Goal: Information Seeking & Learning: Learn about a topic

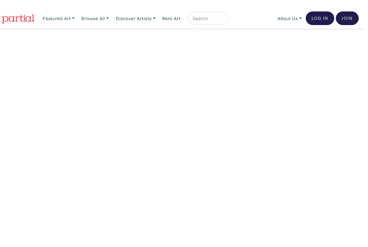
scroll to position [11, 0]
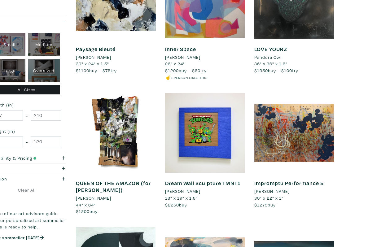
scroll to position [327, 0]
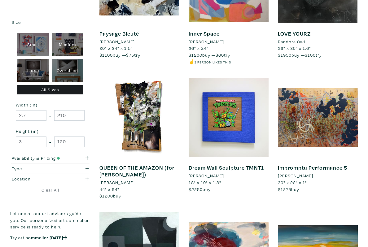
click at [100, 193] on span "$1200" at bounding box center [106, 196] width 14 height 6
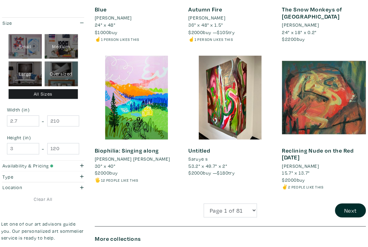
scroll to position [1024, 0]
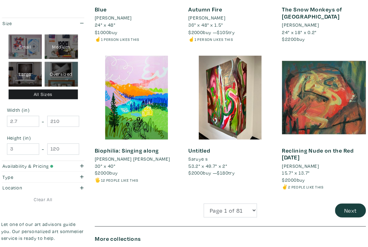
click at [334, 194] on button "Next" at bounding box center [343, 200] width 29 height 13
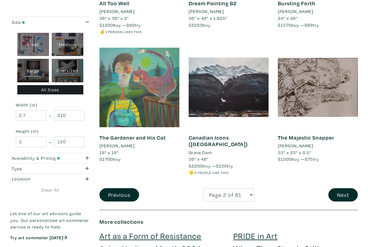
scroll to position [1029, 0]
click at [338, 188] on button "Next" at bounding box center [343, 194] width 29 height 13
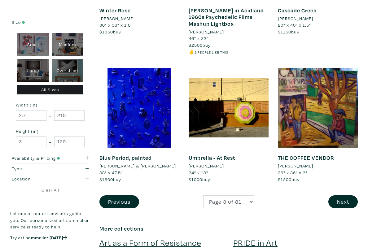
scroll to position [1036, 0]
click at [346, 196] on button "Next" at bounding box center [343, 202] width 29 height 13
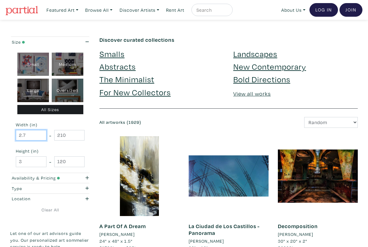
click at [27, 135] on input "2.7" at bounding box center [31, 135] width 31 height 11
type input "2"
type input "40"
click at [72, 132] on input "210" at bounding box center [69, 135] width 31 height 11
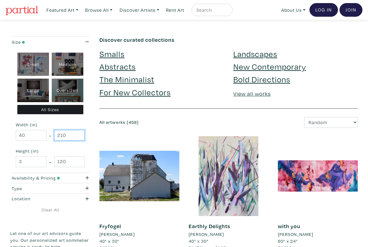
click at [67, 134] on input "210" at bounding box center [69, 135] width 31 height 11
type input "2"
type input "90"
click at [24, 162] on input "3" at bounding box center [31, 162] width 31 height 11
click at [20, 161] on input "3" at bounding box center [31, 162] width 31 height 11
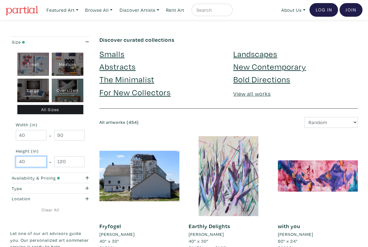
type input "40"
click at [77, 158] on input "120" at bounding box center [69, 162] width 31 height 11
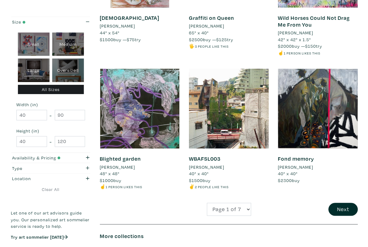
scroll to position [1018, 0]
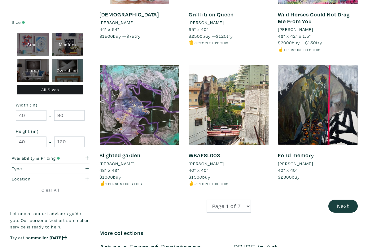
click at [344, 202] on button "Next" at bounding box center [343, 206] width 29 height 13
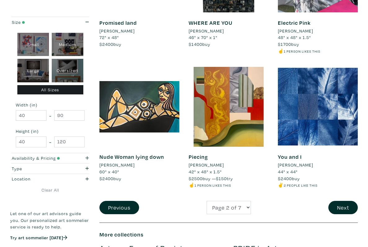
scroll to position [1037, 0]
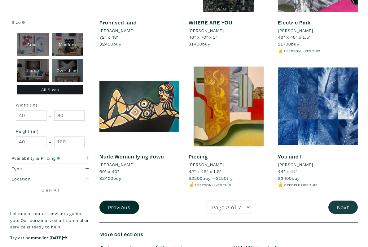
click at [343, 201] on button "Next" at bounding box center [343, 207] width 29 height 13
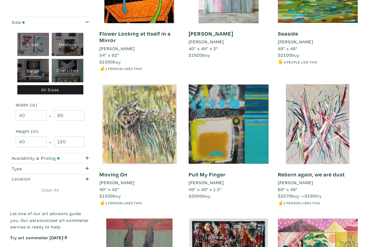
scroll to position [870, 0]
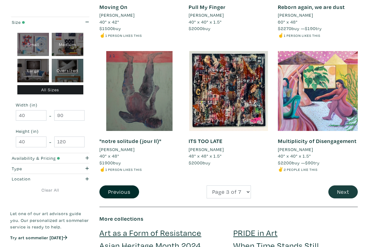
click at [350, 188] on button "Next" at bounding box center [343, 192] width 29 height 13
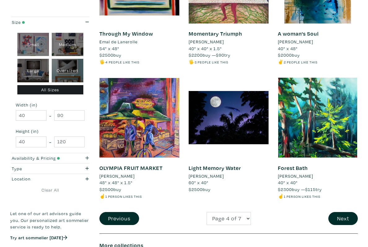
scroll to position [986, 0]
click at [341, 212] on button "Next" at bounding box center [343, 218] width 29 height 13
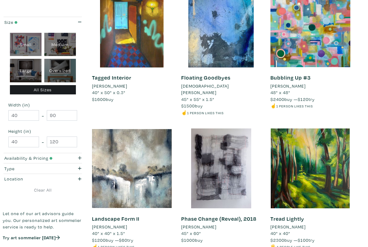
scroll to position [597, 0]
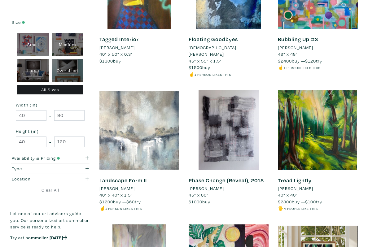
click at [125, 125] on div at bounding box center [139, 130] width 80 height 80
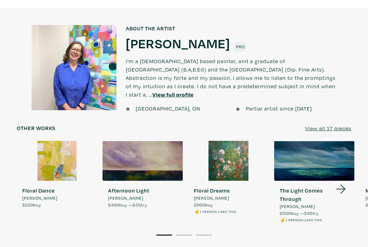
scroll to position [552, 0]
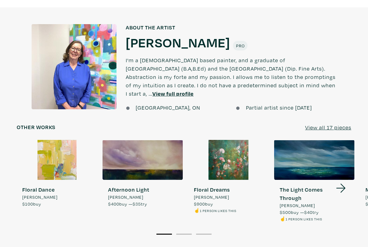
click at [223, 144] on div at bounding box center [228, 160] width 80 height 40
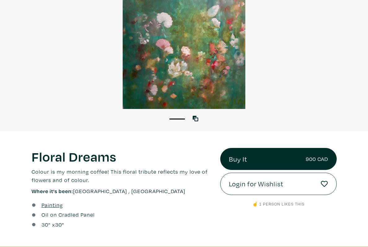
scroll to position [58, 0]
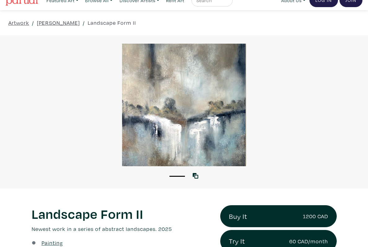
scroll to position [10, 0]
click at [194, 174] on icon at bounding box center [196, 176] width 6 height 6
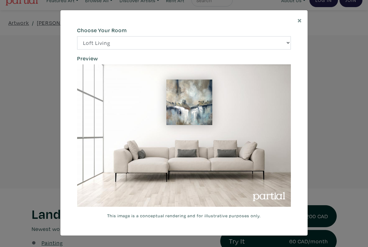
scroll to position [13, 0]
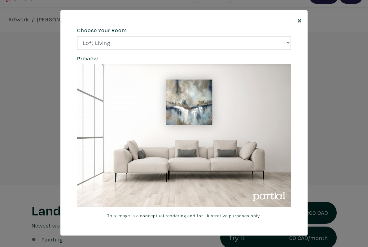
click at [300, 19] on span "×" at bounding box center [300, 20] width 5 height 11
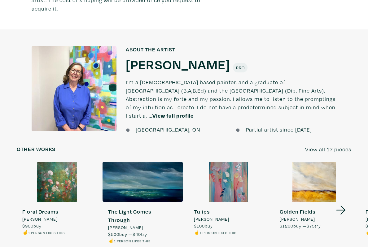
scroll to position [530, 0]
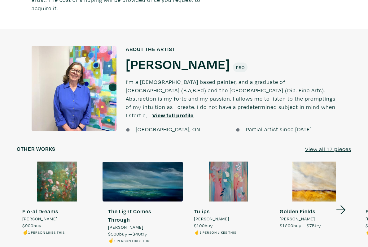
click at [328, 146] on u "View all 17 pieces" at bounding box center [328, 149] width 46 height 7
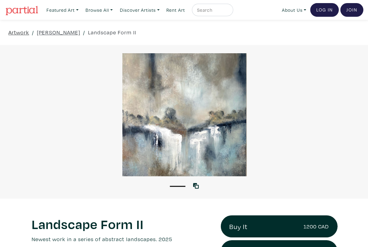
click at [20, 30] on link "Artwork" at bounding box center [18, 32] width 21 height 8
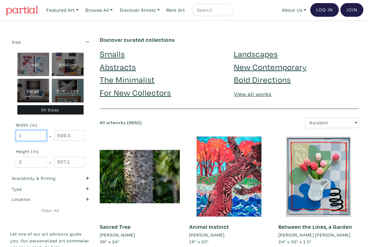
click at [26, 134] on input "1" at bounding box center [31, 135] width 31 height 11
type input "4"
click at [16, 188] on div "Type" at bounding box center [39, 188] width 55 height 7
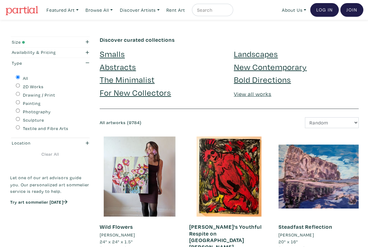
click at [19, 103] on input "Painting" at bounding box center [18, 102] width 4 height 4
radio input "true"
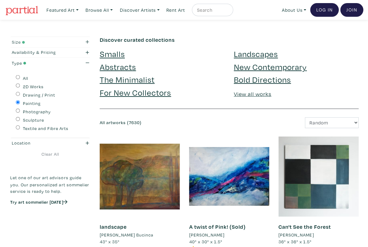
click at [16, 43] on div "Size" at bounding box center [39, 42] width 55 height 7
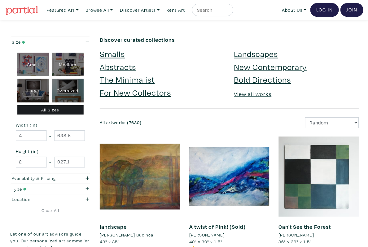
click at [62, 90] on div "Oversized" at bounding box center [68, 91] width 32 height 24
type input "48"
type input "210"
type input "48"
type input "250"
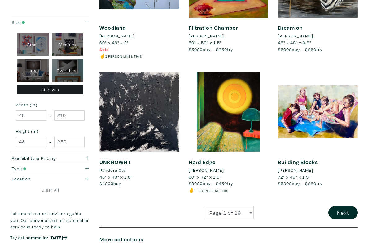
scroll to position [1039, 0]
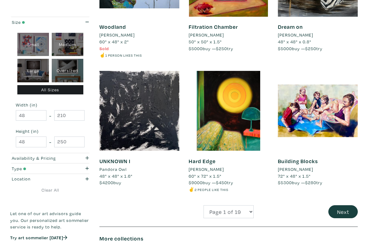
click at [342, 205] on button "Next" at bounding box center [343, 211] width 29 height 13
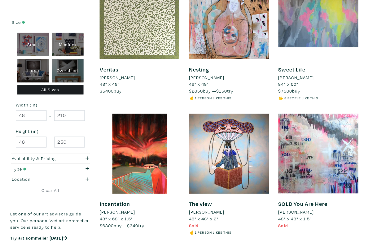
scroll to position [717, 0]
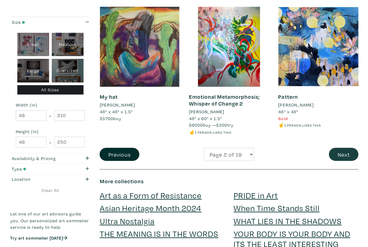
click at [344, 149] on button "Next" at bounding box center [343, 154] width 29 height 13
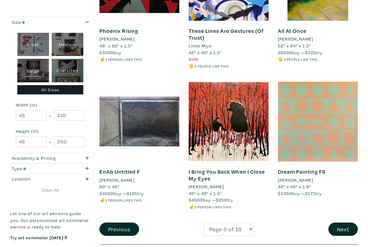
scroll to position [1002, 0]
click at [343, 223] on button "Next" at bounding box center [343, 229] width 29 height 13
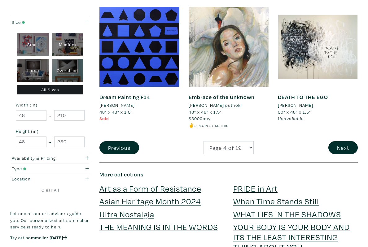
scroll to position [1070, 0]
click at [344, 141] on button "Next" at bounding box center [343, 147] width 29 height 13
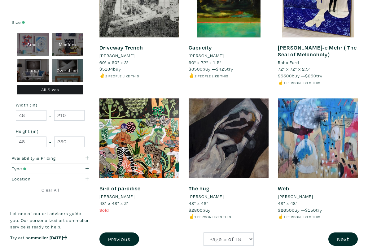
scroll to position [1005, 0]
click at [337, 233] on button "Next" at bounding box center [343, 239] width 29 height 13
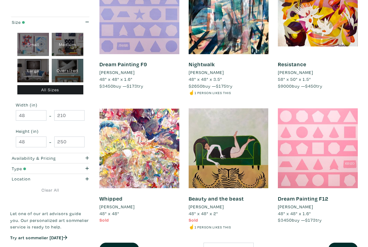
scroll to position [975, 0]
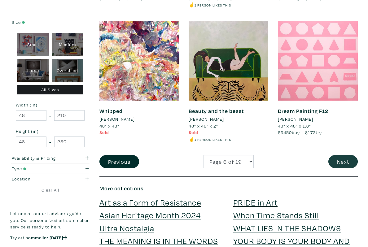
click at [343, 157] on button "Next" at bounding box center [343, 161] width 29 height 13
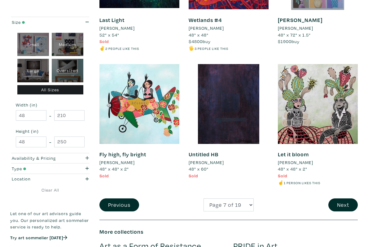
scroll to position [1033, 0]
click at [345, 199] on button "Next" at bounding box center [343, 205] width 29 height 13
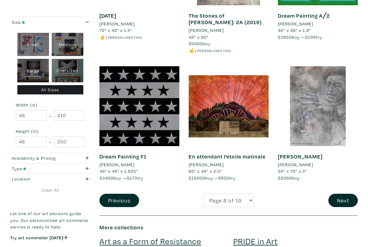
scroll to position [1030, 0]
click at [342, 194] on button "Next" at bounding box center [343, 200] width 29 height 13
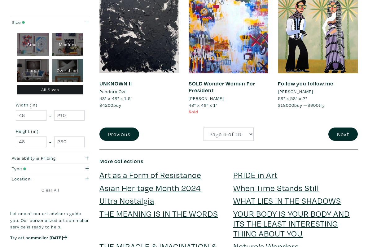
scroll to position [1077, 0]
click at [343, 128] on button "Next" at bounding box center [343, 134] width 29 height 13
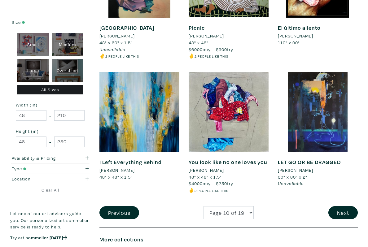
scroll to position [1005, 0]
click at [340, 207] on button "Next" at bounding box center [343, 212] width 29 height 13
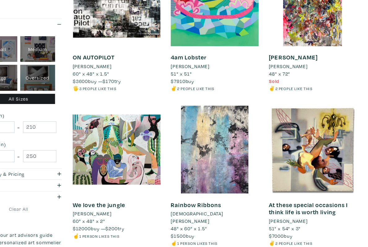
scroll to position [873, 0]
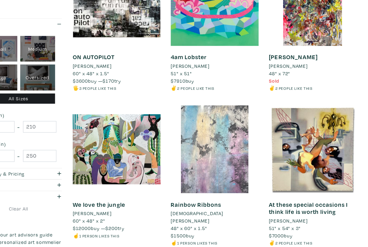
click at [209, 142] on div at bounding box center [229, 136] width 80 height 80
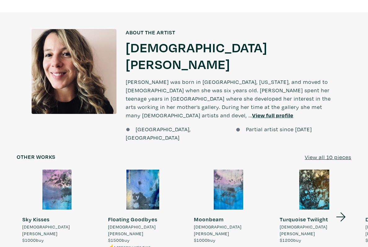
scroll to position [601, 0]
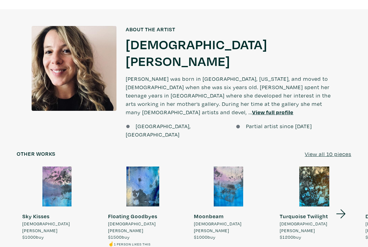
click at [336, 150] on link "View all 10 pieces" at bounding box center [328, 154] width 46 height 8
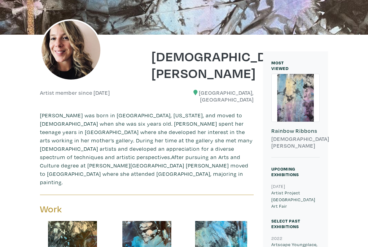
scroll to position [76, 0]
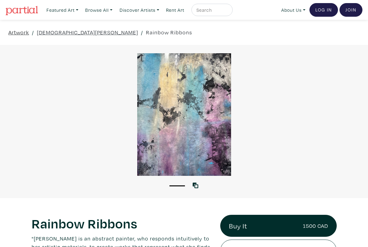
click at [20, 34] on link "Artwork" at bounding box center [18, 32] width 21 height 8
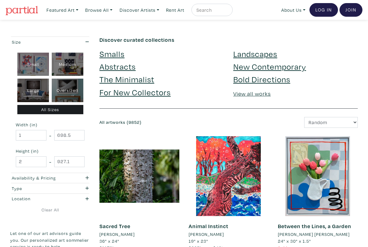
click at [62, 91] on div "Oversized" at bounding box center [68, 91] width 32 height 24
type input "48"
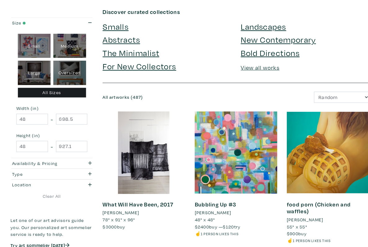
scroll to position [28, 0]
click at [14, 170] on div "Type" at bounding box center [39, 168] width 55 height 7
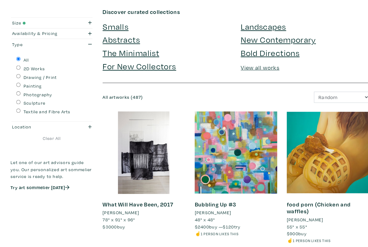
click at [18, 84] on input "Painting" at bounding box center [18, 82] width 4 height 4
radio input "true"
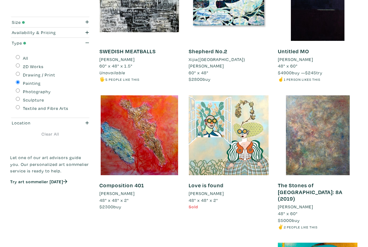
scroll to position [457, 0]
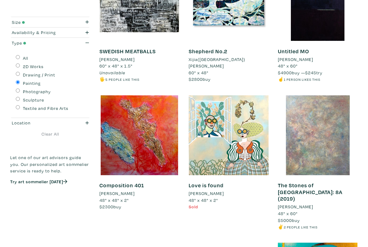
click at [324, 143] on div at bounding box center [318, 135] width 80 height 80
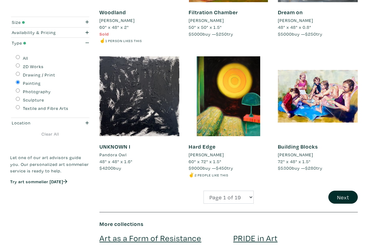
scroll to position [1054, 0]
click at [344, 191] on button "Next" at bounding box center [343, 197] width 29 height 13
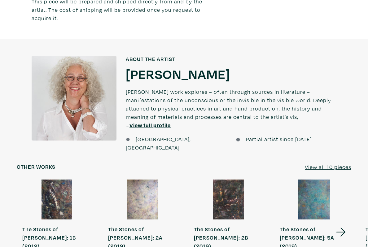
scroll to position [614, 0]
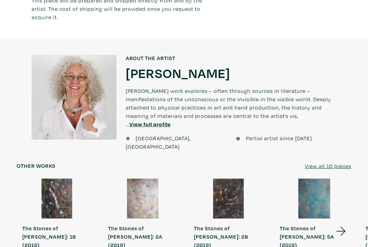
click at [337, 163] on u "View all 10 pieces" at bounding box center [328, 166] width 46 height 7
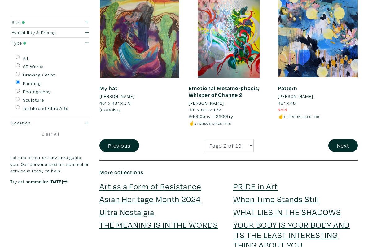
scroll to position [1072, 0]
click at [249, 139] on select "Page 1 of 19 Page 2 of 19 Page 3 of 19 Page 4 of 19 Page 5 of 19 Page 6 of 19 P…" at bounding box center [229, 145] width 50 height 13
select select "19"
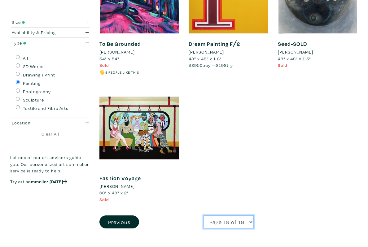
click at [248, 216] on select "Page 1 of 19 Page 2 of 19 Page 3 of 19 Page 4 of 19 Page 5 of 19 Page 6 of 19 P…" at bounding box center [229, 222] width 50 height 13
select select "18"
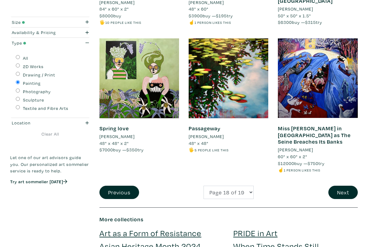
scroll to position [1064, 0]
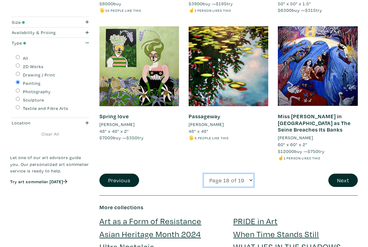
click at [240, 174] on select "Page 1 of 19 Page 2 of 19 Page 3 of 19 Page 4 of 19 Page 5 of 19 Page 6 of 19 P…" at bounding box center [229, 180] width 50 height 13
select select "17"
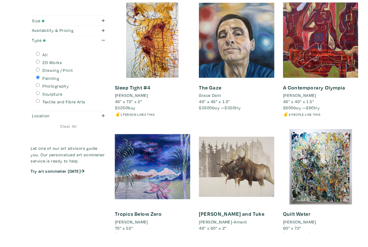
scroll to position [969, 0]
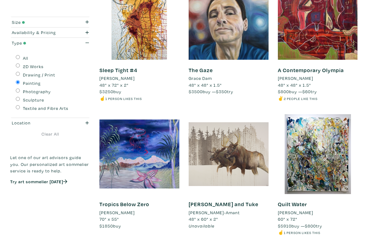
select select "16"
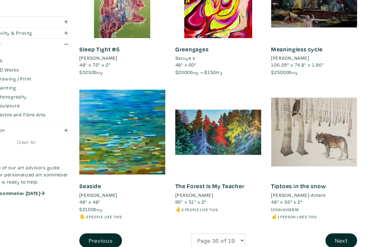
scroll to position [1001, 0]
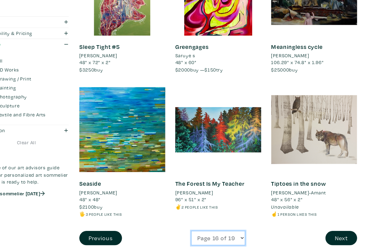
click at [216, 217] on select "Page 1 of 19 Page 2 of 19 Page 3 of 19 Page 4 of 19 Page 5 of 19 Page 6 of 19 P…" at bounding box center [229, 223] width 50 height 13
select select "15"
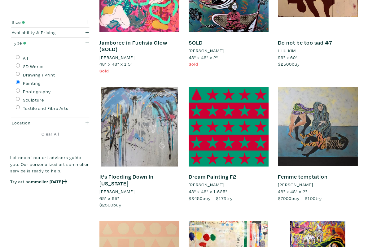
scroll to position [597, 0]
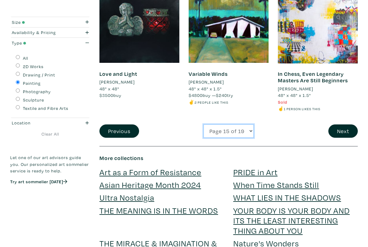
click at [218, 125] on select "Page 1 of 19 Page 2 of 19 Page 3 of 19 Page 4 of 19 Page 5 of 19 Page 6 of 19 P…" at bounding box center [229, 131] width 50 height 13
select select "14"
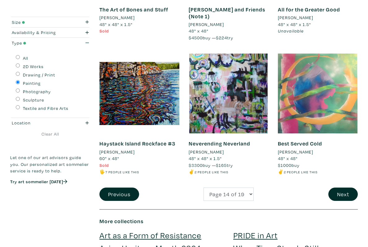
scroll to position [1028, 0]
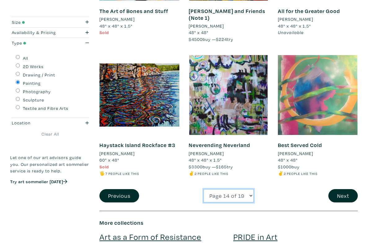
click at [235, 189] on select "Page 1 of 19 Page 2 of 19 Page 3 of 19 Page 4 of 19 Page 5 of 19 Page 6 of 19 P…" at bounding box center [229, 195] width 50 height 13
select select "13"
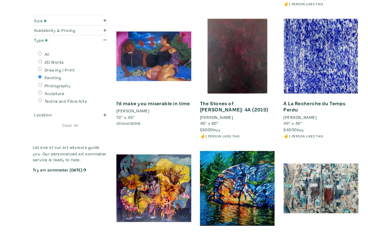
scroll to position [703, 0]
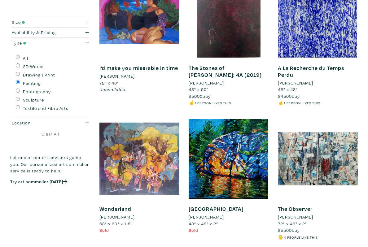
click at [143, 157] on div at bounding box center [139, 159] width 80 height 80
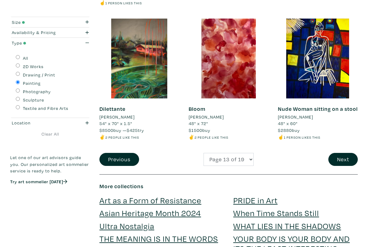
scroll to position [1078, 0]
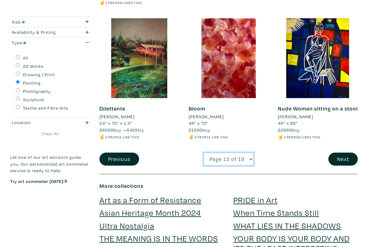
click at [216, 156] on select "Page 1 of 19 Page 2 of 19 Page 3 of 19 Page 4 of 19 Page 5 of 19 Page 6 of 19 P…" at bounding box center [229, 159] width 50 height 13
select select "12"
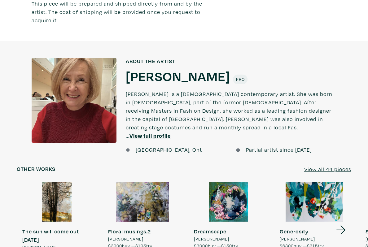
scroll to position [483, 0]
click at [337, 165] on u "View all 44 pieces" at bounding box center [327, 168] width 47 height 7
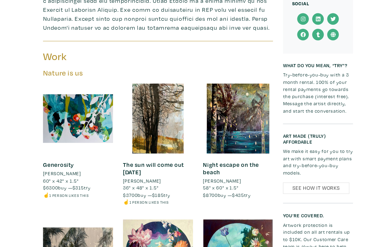
scroll to position [289, 0]
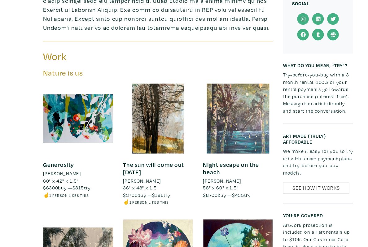
click at [204, 121] on div at bounding box center [221, 110] width 65 height 65
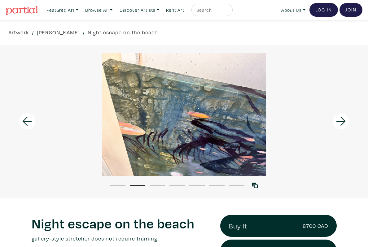
click at [337, 126] on icon at bounding box center [341, 121] width 21 height 17
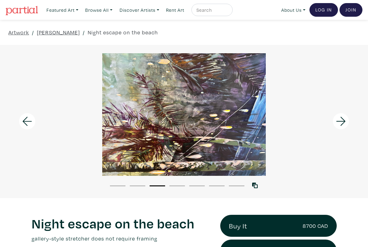
click at [341, 122] on icon at bounding box center [341, 121] width 21 height 17
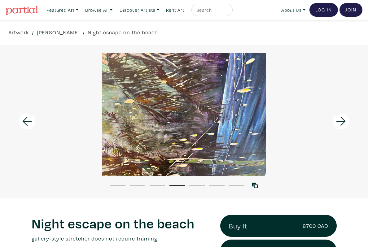
click at [340, 125] on icon at bounding box center [341, 121] width 21 height 17
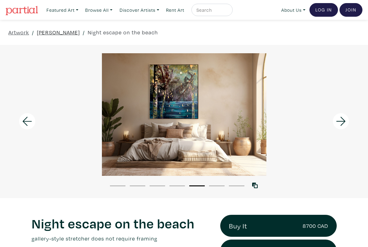
click at [52, 32] on link "[PERSON_NAME]" at bounding box center [58, 32] width 43 height 8
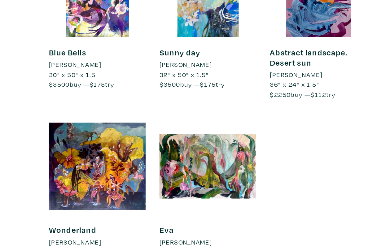
scroll to position [1589, 0]
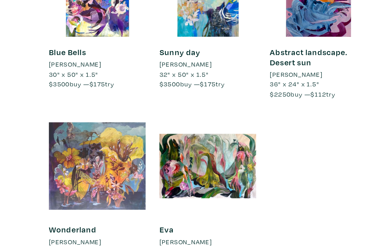
click at [55, 149] on div at bounding box center [72, 181] width 65 height 65
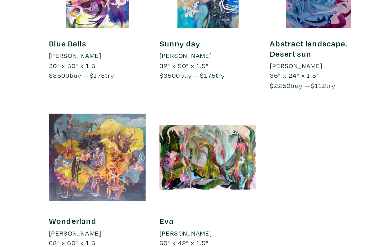
scroll to position [1588, 0]
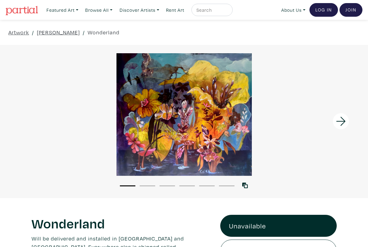
click at [339, 121] on icon at bounding box center [341, 121] width 21 height 17
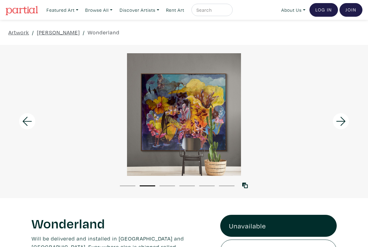
click at [343, 117] on icon at bounding box center [341, 121] width 21 height 17
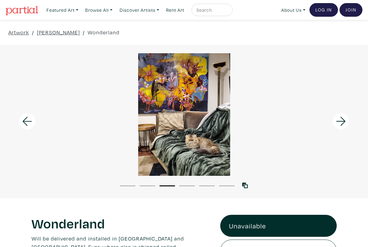
click at [338, 119] on icon at bounding box center [341, 121] width 21 height 17
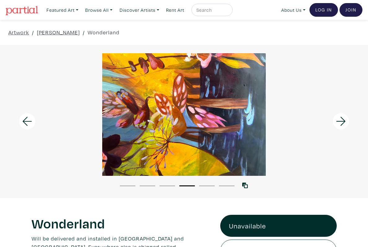
click at [339, 120] on icon at bounding box center [341, 121] width 21 height 17
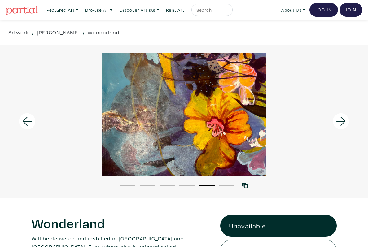
click at [337, 120] on icon at bounding box center [341, 121] width 21 height 17
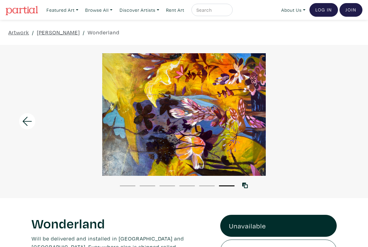
click at [338, 122] on div at bounding box center [184, 114] width 368 height 123
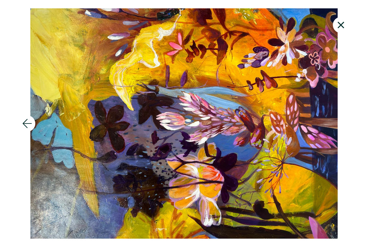
click at [341, 22] on icon at bounding box center [341, 25] width 21 height 17
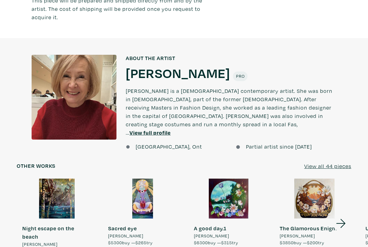
scroll to position [486, 0]
click at [329, 162] on u "View all 44 pieces" at bounding box center [327, 165] width 47 height 7
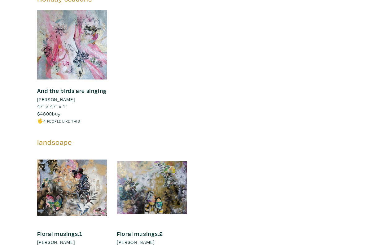
scroll to position [2605, 0]
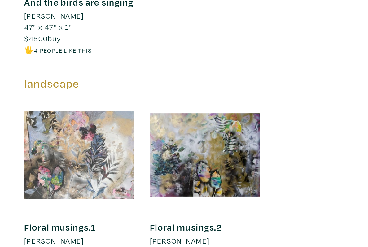
click at [40, 138] on div at bounding box center [72, 170] width 65 height 65
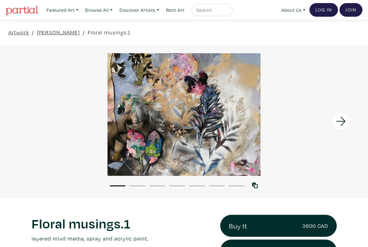
click at [338, 122] on icon at bounding box center [340, 121] width 9 height 9
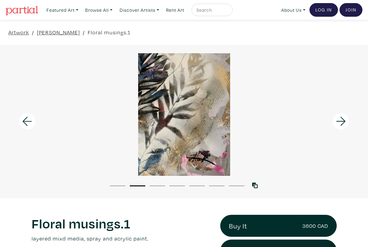
click at [341, 120] on icon at bounding box center [341, 121] width 21 height 17
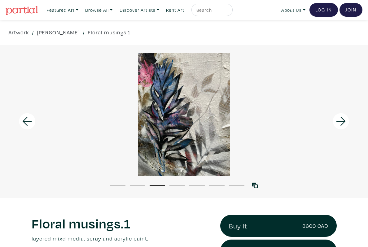
click at [338, 119] on icon at bounding box center [341, 121] width 21 height 17
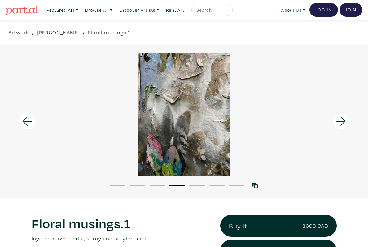
click at [339, 118] on icon at bounding box center [341, 121] width 21 height 17
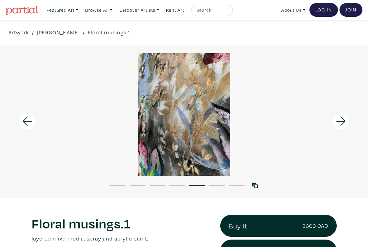
click at [340, 118] on icon at bounding box center [341, 121] width 21 height 17
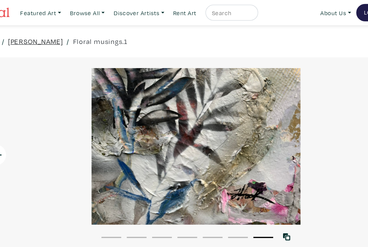
click at [37, 34] on link "[PERSON_NAME]" at bounding box center [58, 32] width 43 height 8
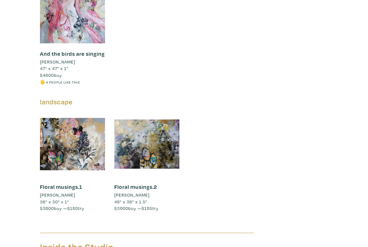
scroll to position [2628, 0]
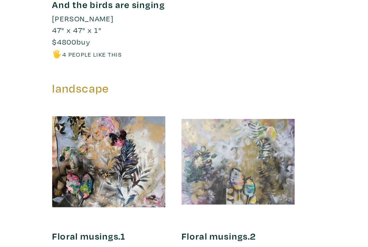
click at [125, 114] on div at bounding box center [146, 146] width 65 height 65
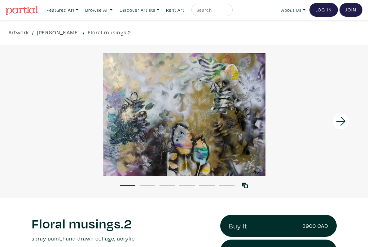
click at [338, 120] on icon at bounding box center [341, 121] width 21 height 17
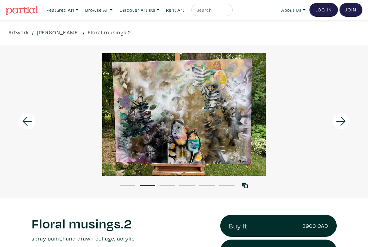
click at [338, 122] on icon at bounding box center [340, 121] width 9 height 9
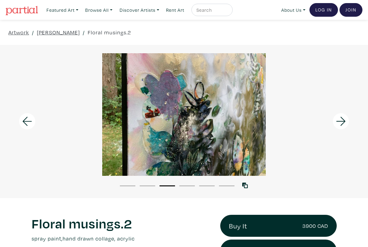
click at [338, 121] on icon at bounding box center [340, 121] width 9 height 9
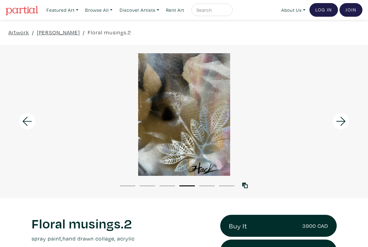
click at [338, 121] on icon at bounding box center [341, 121] width 21 height 17
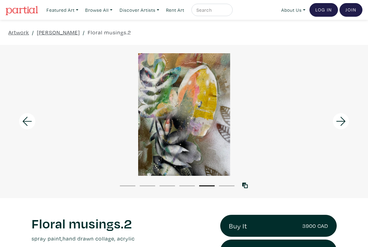
click at [338, 119] on icon at bounding box center [341, 121] width 21 height 17
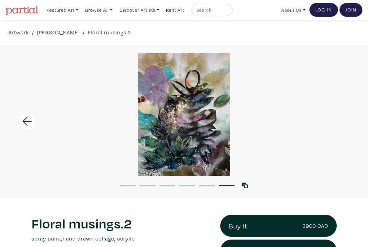
click at [122, 187] on button "1" at bounding box center [127, 186] width 15 height 1
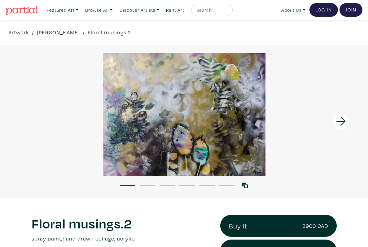
click at [49, 33] on link "[PERSON_NAME]" at bounding box center [58, 32] width 43 height 8
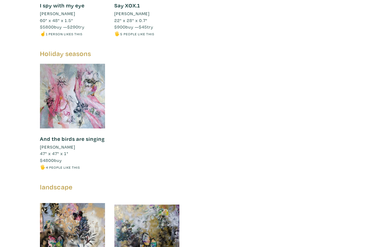
scroll to position [2545, 0]
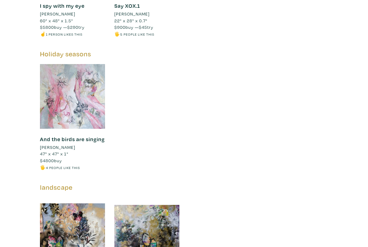
click at [60, 83] on div at bounding box center [72, 96] width 65 height 65
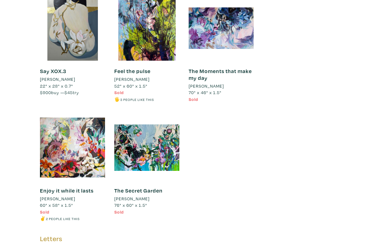
scroll to position [2227, 0]
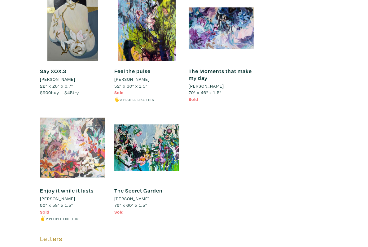
click at [58, 138] on div at bounding box center [72, 147] width 65 height 65
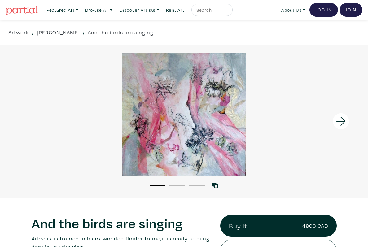
click at [339, 123] on icon at bounding box center [341, 121] width 21 height 17
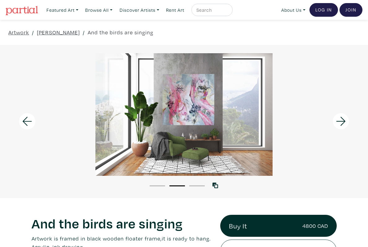
click at [338, 124] on icon at bounding box center [341, 121] width 21 height 17
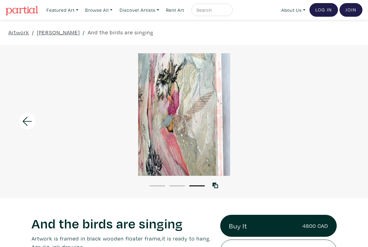
click at [26, 121] on icon at bounding box center [27, 121] width 21 height 17
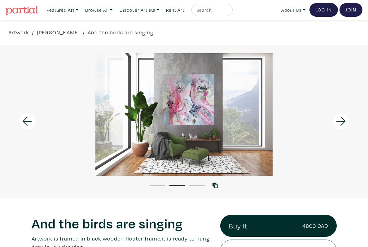
click at [23, 122] on icon at bounding box center [27, 121] width 9 height 9
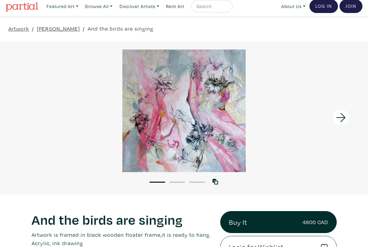
click at [159, 127] on div at bounding box center [184, 111] width 368 height 123
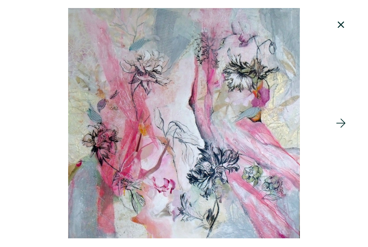
click at [339, 26] on icon at bounding box center [341, 25] width 7 height 7
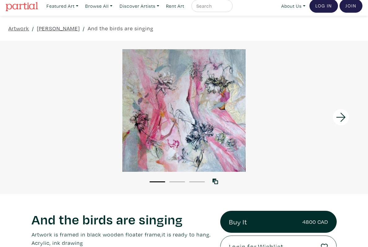
scroll to position [0, 0]
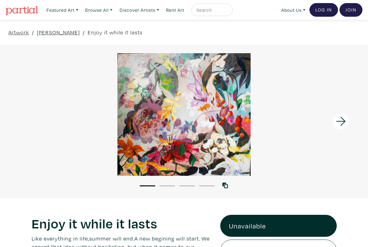
click at [341, 123] on icon at bounding box center [341, 121] width 21 height 17
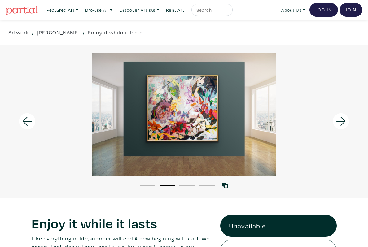
click at [341, 121] on icon at bounding box center [341, 121] width 21 height 17
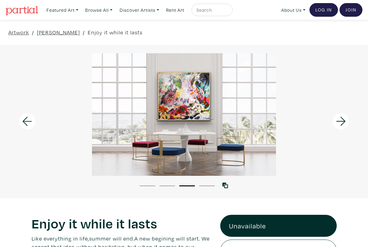
click at [338, 120] on icon at bounding box center [341, 121] width 21 height 17
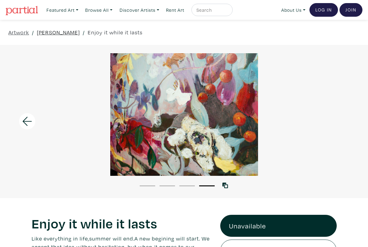
click at [54, 32] on link "[PERSON_NAME]" at bounding box center [58, 32] width 43 height 8
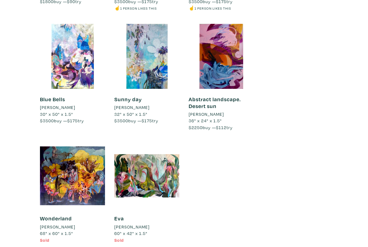
scroll to position [1594, 0]
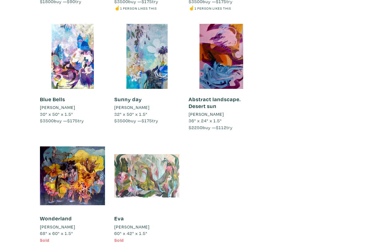
click at [132, 163] on div at bounding box center [146, 175] width 65 height 65
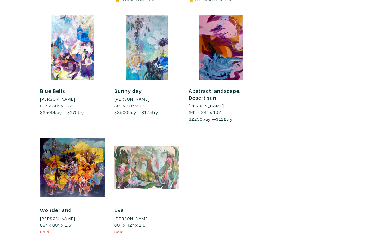
scroll to position [1602, 0]
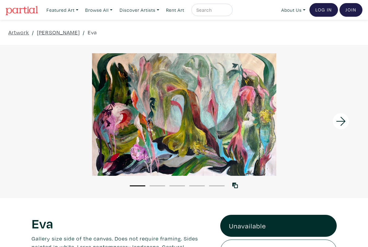
click at [340, 122] on icon at bounding box center [340, 121] width 9 height 9
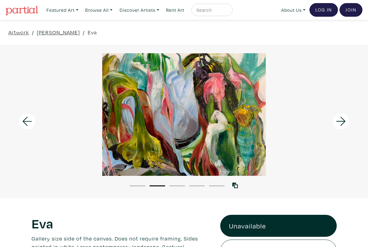
click at [339, 124] on icon at bounding box center [341, 121] width 21 height 17
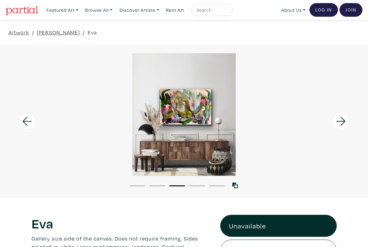
click at [342, 121] on icon at bounding box center [341, 121] width 21 height 17
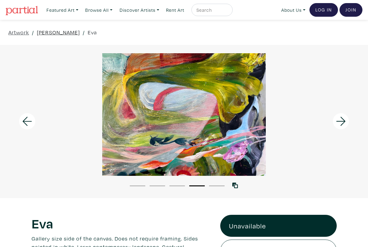
click at [51, 33] on link "[PERSON_NAME]" at bounding box center [58, 32] width 43 height 8
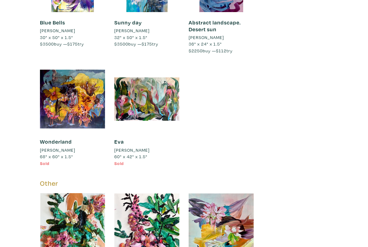
scroll to position [1671, 0]
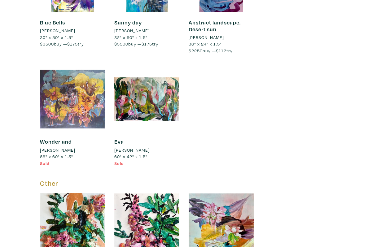
click at [57, 93] on div at bounding box center [72, 99] width 65 height 65
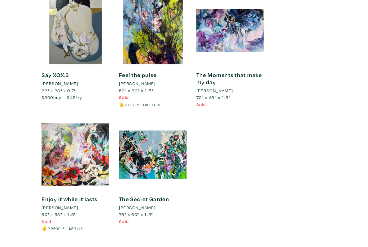
scroll to position [2226, 0]
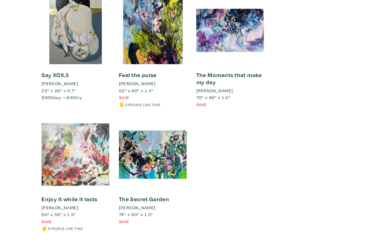
click at [64, 139] on div at bounding box center [72, 148] width 65 height 65
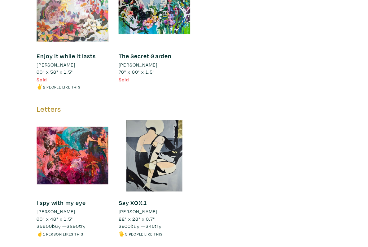
scroll to position [2319, 0]
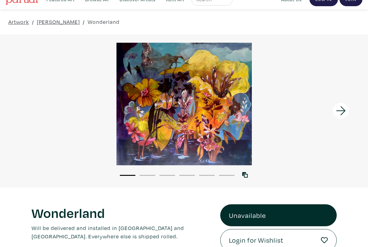
scroll to position [12, 0]
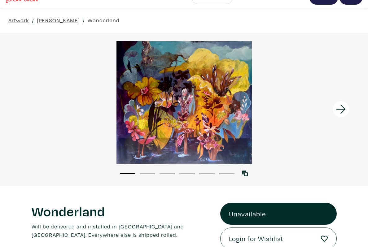
click at [340, 112] on icon at bounding box center [341, 109] width 21 height 17
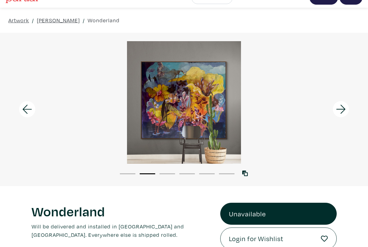
click at [342, 110] on icon at bounding box center [341, 109] width 21 height 17
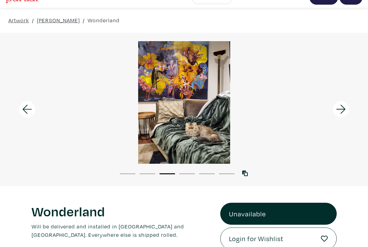
click at [342, 107] on icon at bounding box center [340, 109] width 9 height 9
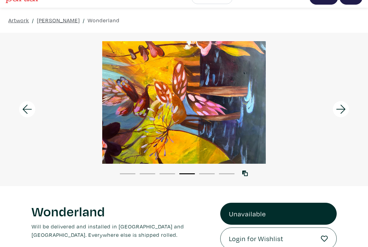
click at [342, 108] on icon at bounding box center [341, 109] width 21 height 17
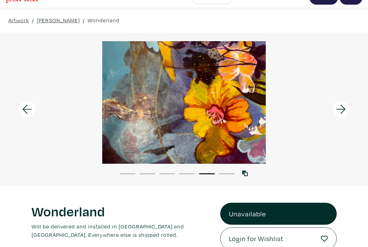
click at [344, 106] on icon at bounding box center [341, 109] width 21 height 17
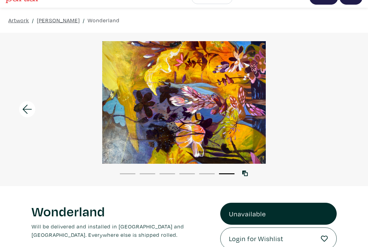
click at [126, 174] on button "1" at bounding box center [127, 174] width 15 height 1
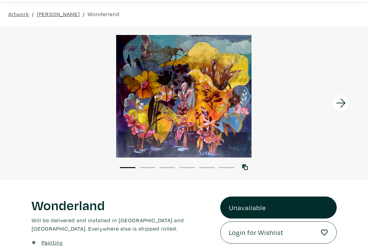
scroll to position [18, 0]
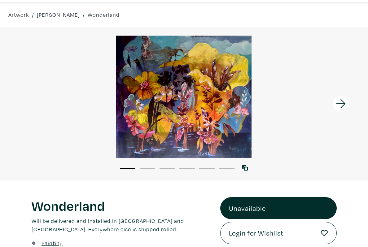
click at [161, 103] on div at bounding box center [184, 97] width 368 height 123
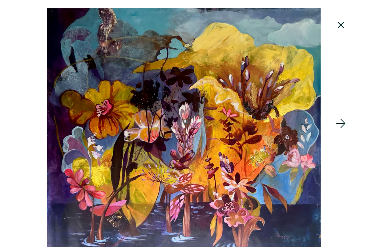
click at [341, 131] on icon at bounding box center [341, 123] width 21 height 17
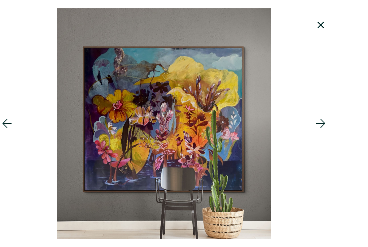
scroll to position [257, 0]
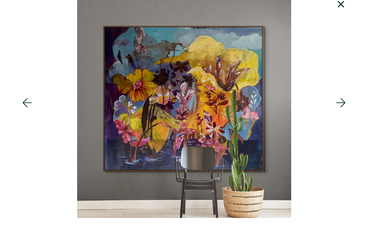
click at [343, 25] on div at bounding box center [322, 123] width 92 height 247
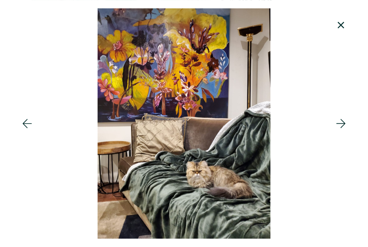
scroll to position [212, 0]
click at [338, 132] on icon at bounding box center [341, 123] width 21 height 17
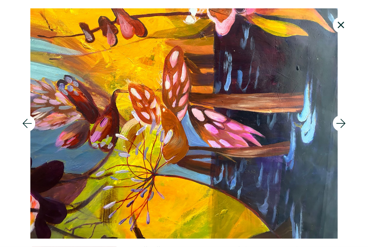
click at [337, 132] on icon at bounding box center [341, 123] width 21 height 17
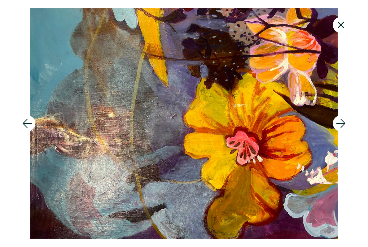
click at [339, 128] on icon at bounding box center [340, 123] width 9 height 9
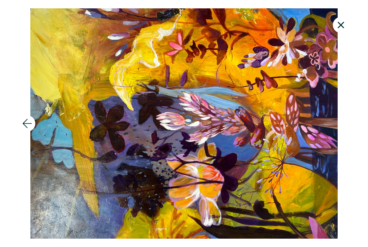
click at [24, 128] on icon at bounding box center [27, 123] width 9 height 9
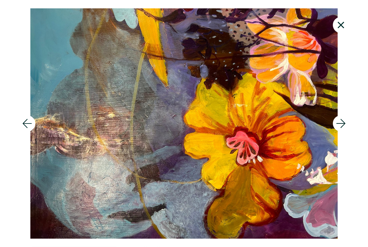
click at [26, 129] on icon at bounding box center [27, 123] width 21 height 17
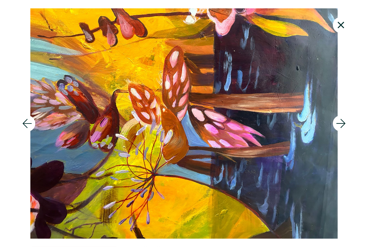
click at [24, 130] on icon at bounding box center [27, 123] width 21 height 17
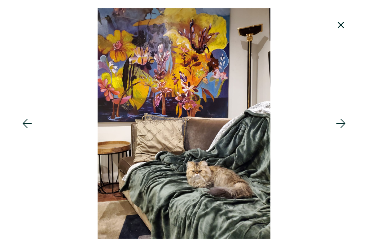
click at [25, 128] on icon at bounding box center [27, 123] width 21 height 17
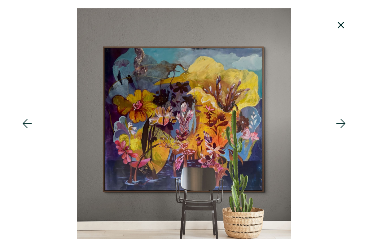
scroll to position [204, 0]
click at [338, 24] on icon at bounding box center [341, 25] width 21 height 17
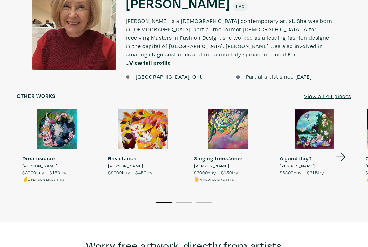
scroll to position [556, 0]
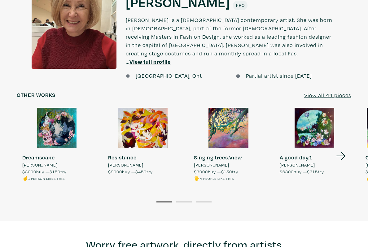
click at [136, 108] on div at bounding box center [143, 128] width 80 height 40
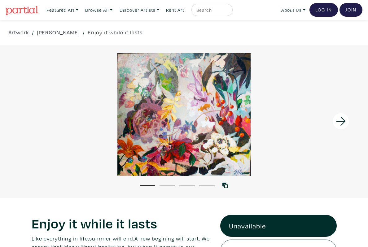
click at [343, 122] on icon at bounding box center [340, 121] width 9 height 9
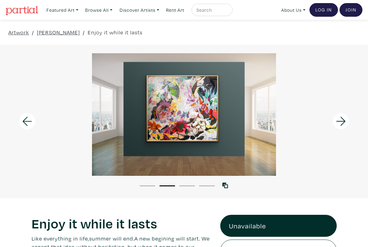
click at [345, 127] on icon at bounding box center [341, 121] width 21 height 17
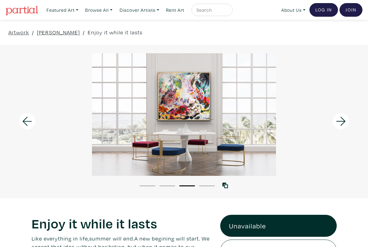
click at [341, 123] on icon at bounding box center [341, 121] width 21 height 17
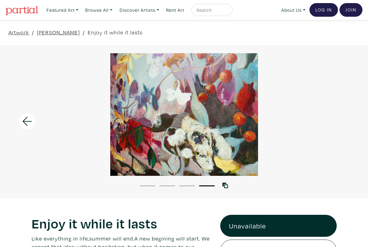
click at [348, 123] on div at bounding box center [184, 114] width 368 height 123
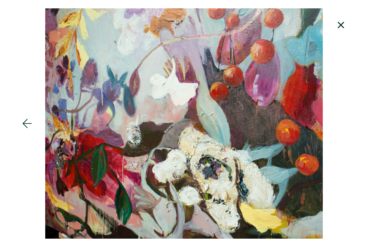
click at [347, 24] on icon at bounding box center [341, 25] width 21 height 17
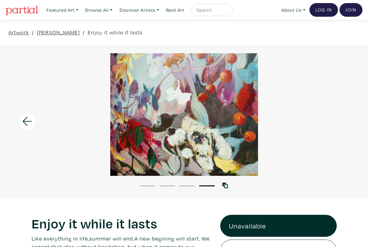
click at [147, 183] on li "1" at bounding box center [147, 186] width 15 height 6
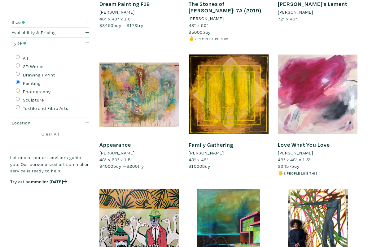
scroll to position [359, 0]
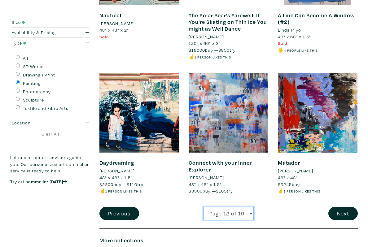
click at [216, 207] on select "Page 1 of 19 Page 2 of 19 Page 3 of 19 Page 4 of 19 Page 5 of 19 Page 6 of 19 P…" at bounding box center [229, 213] width 50 height 13
select select "11"
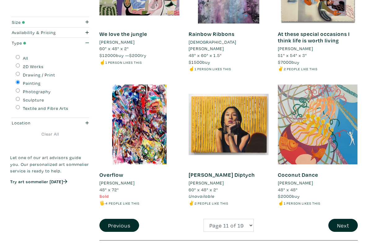
scroll to position [1025, 0]
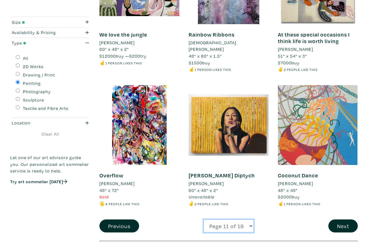
click at [222, 220] on select "Page 1 of 19 Page 2 of 19 Page 3 of 19 Page 4 of 19 Page 5 of 19 Page 6 of 19 P…" at bounding box center [229, 226] width 50 height 13
select select "10"
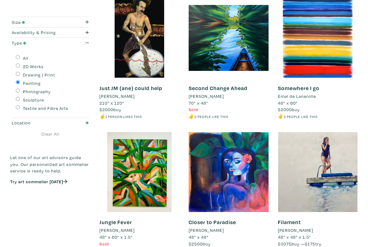
scroll to position [283, 0]
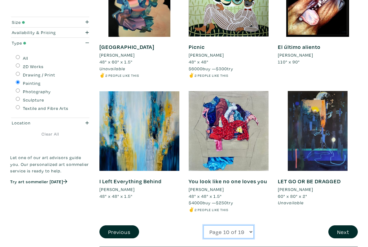
click at [231, 226] on select "Page 1 of 19 Page 2 of 19 Page 3 of 19 Page 4 of 19 Page 5 of 19 Page 6 of 19 P…" at bounding box center [229, 232] width 50 height 13
select select "9"
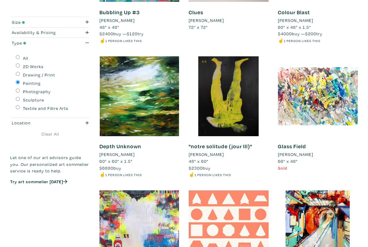
scroll to position [619, 0]
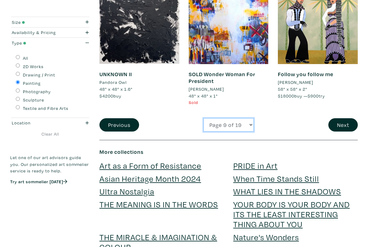
click at [217, 118] on select "Page 1 of 19 Page 2 of 19 Page 3 of 19 Page 4 of 19 Page 5 of 19 Page 6 of 19 P…" at bounding box center [229, 124] width 50 height 13
select select "8"
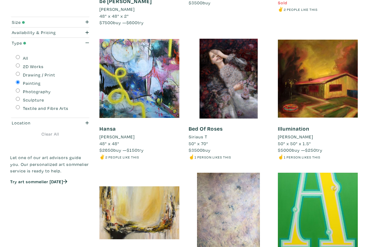
scroll to position [780, 0]
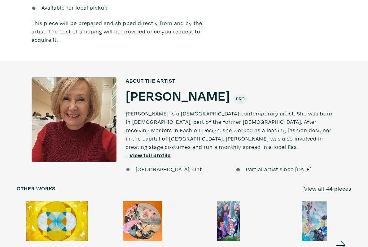
scroll to position [463, 0]
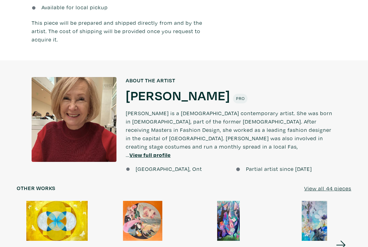
click at [140, 152] on u "View full profile" at bounding box center [150, 155] width 41 height 7
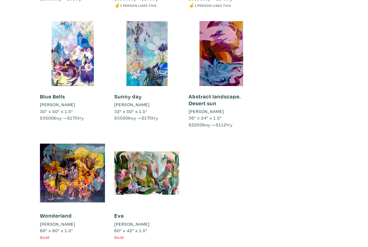
scroll to position [1597, 0]
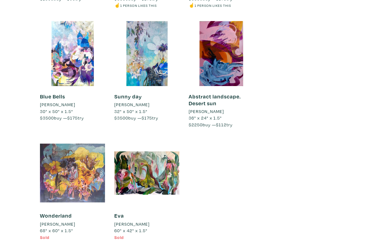
click at [54, 163] on div at bounding box center [72, 173] width 65 height 65
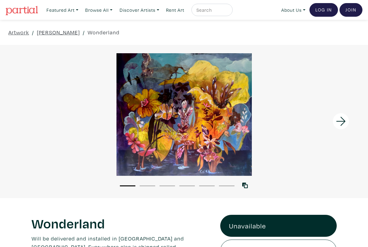
click at [342, 121] on icon at bounding box center [340, 121] width 9 height 9
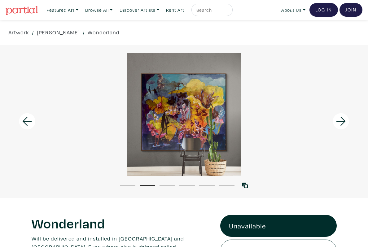
click at [337, 125] on icon at bounding box center [341, 121] width 21 height 17
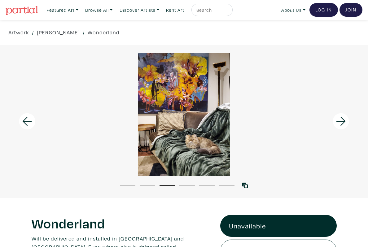
click at [29, 119] on icon at bounding box center [27, 121] width 21 height 17
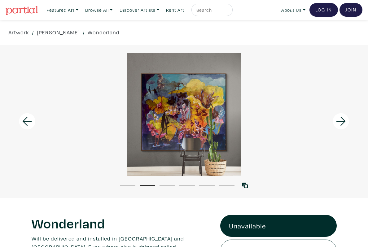
click at [166, 112] on div at bounding box center [184, 114] width 368 height 123
